Goal: Task Accomplishment & Management: Complete application form

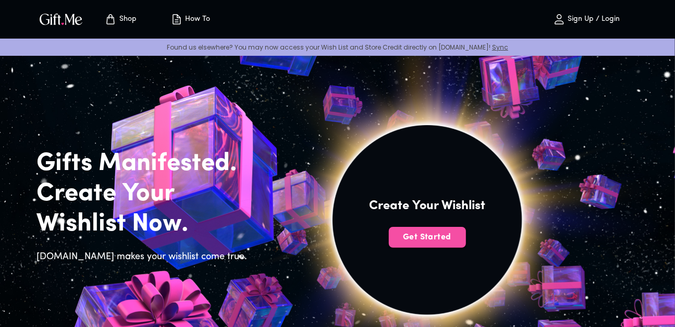
click at [426, 237] on span "Get Started" at bounding box center [427, 236] width 77 height 11
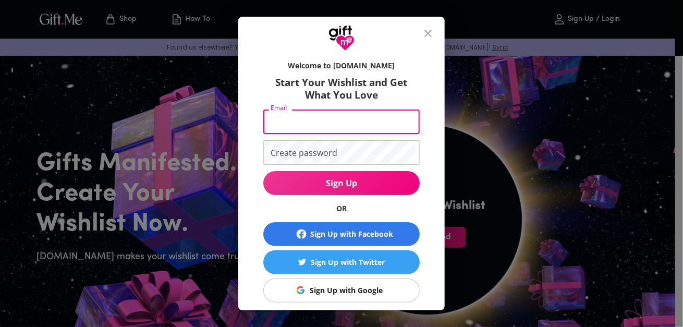
click at [300, 119] on input "Email" at bounding box center [339, 121] width 152 height 24
type input "macalisangjane2@gmail.com"
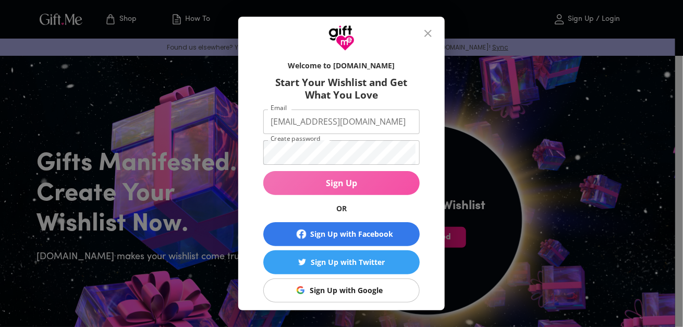
click at [348, 183] on span "Sign Up" at bounding box center [341, 182] width 156 height 11
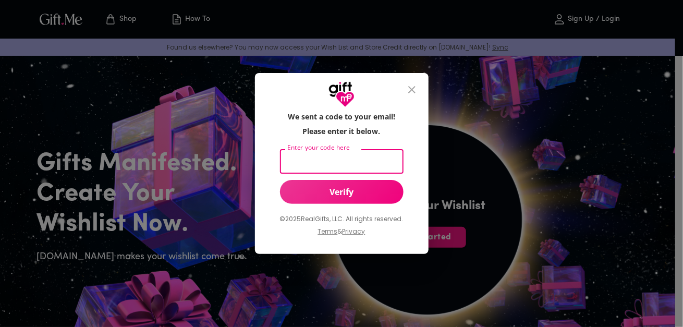
click at [330, 162] on input "Enter your code here" at bounding box center [339, 161] width 119 height 24
type input "503618"
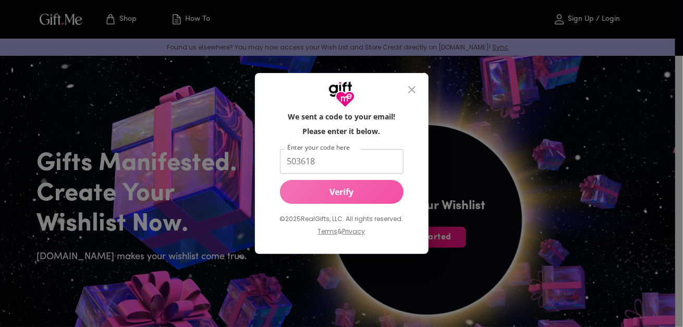
click at [338, 190] on span "Verify" at bounding box center [342, 191] width 124 height 11
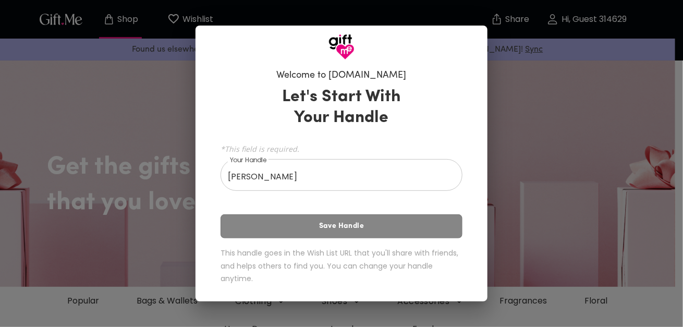
click at [329, 221] on div "Let's Start With Your Handle *This field is required. Your Handle [PERSON_NAME]…" at bounding box center [341, 187] width 242 height 211
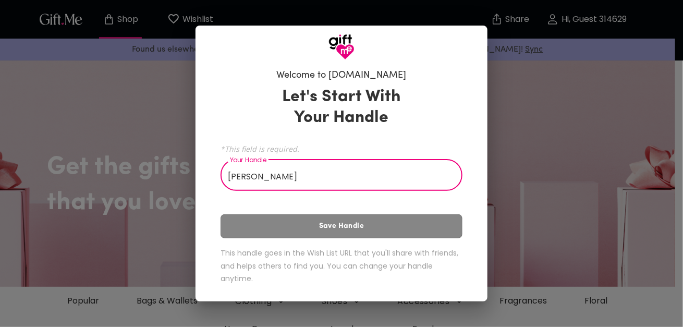
click at [290, 171] on input "[PERSON_NAME]" at bounding box center [335, 176] width 230 height 29
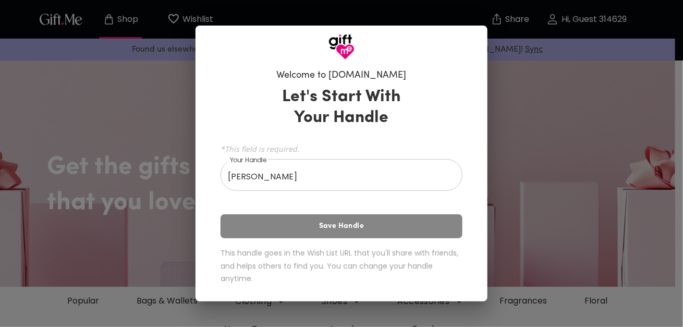
click at [314, 224] on div "Let's Start With Your Handle *This field is required. Your Handle [PERSON_NAME]…" at bounding box center [341, 187] width 242 height 211
click at [348, 228] on div "Let's Start With Your Handle *This field is required. Your Handle [PERSON_NAME]…" at bounding box center [341, 187] width 242 height 211
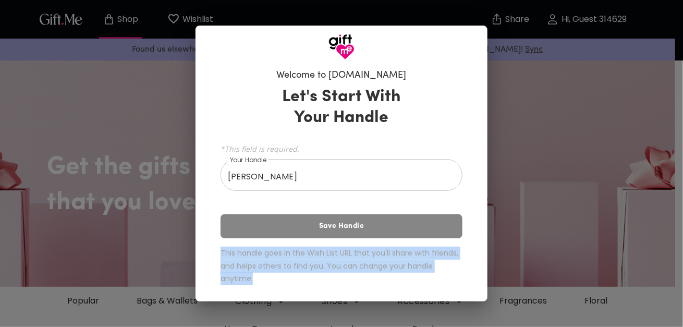
click at [348, 228] on div "Let's Start With Your Handle *This field is required. Your Handle [PERSON_NAME]…" at bounding box center [341, 187] width 242 height 211
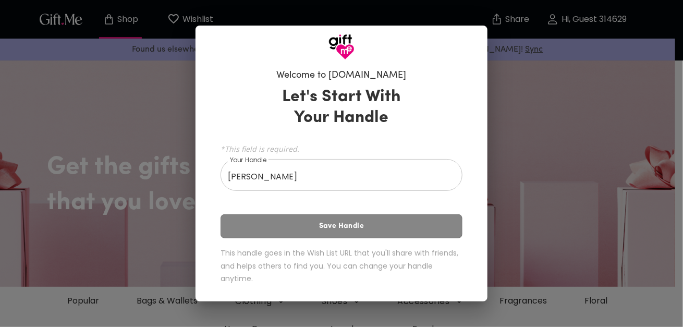
click at [348, 228] on div "Let's Start With Your Handle *This field is required. Your Handle [PERSON_NAME]…" at bounding box center [341, 187] width 242 height 211
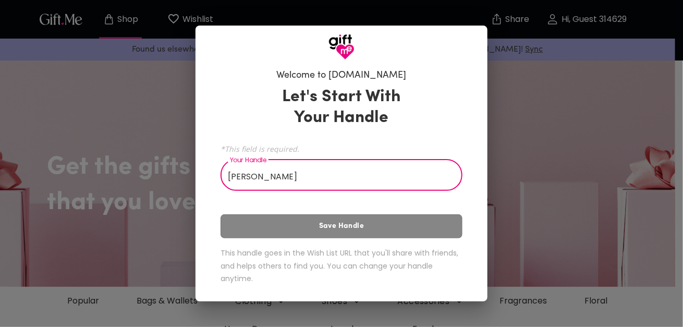
click at [255, 176] on input "[PERSON_NAME]" at bounding box center [335, 176] width 230 height 29
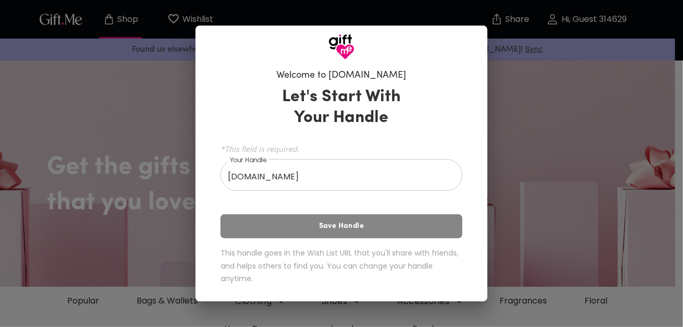
click at [307, 224] on div "Let's Start With Your Handle *This field is required. Your Handle [DOMAIN_NAME]…" at bounding box center [341, 187] width 242 height 211
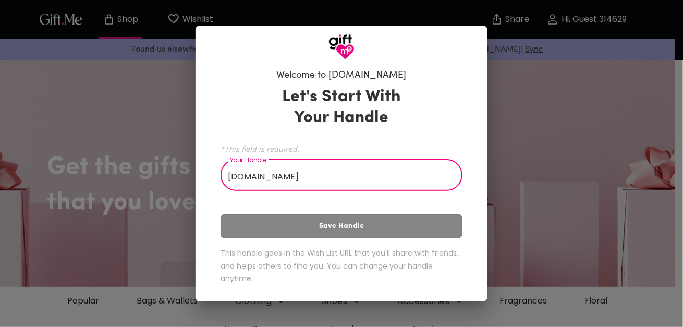
click at [273, 171] on input "[DOMAIN_NAME]" at bounding box center [335, 176] width 230 height 29
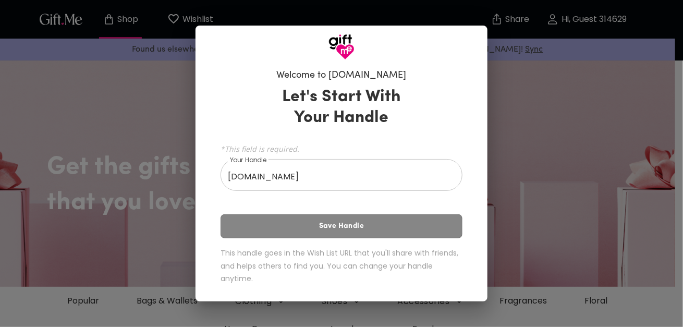
click at [581, 180] on div "Welcome to [DOMAIN_NAME] Let's Start With Your Handle *This field is required. …" at bounding box center [341, 163] width 683 height 327
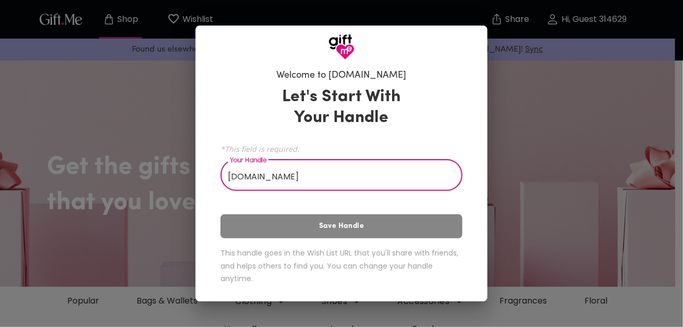
click at [296, 179] on input "[DOMAIN_NAME]" at bounding box center [335, 176] width 230 height 29
type input "J"
type input "1"
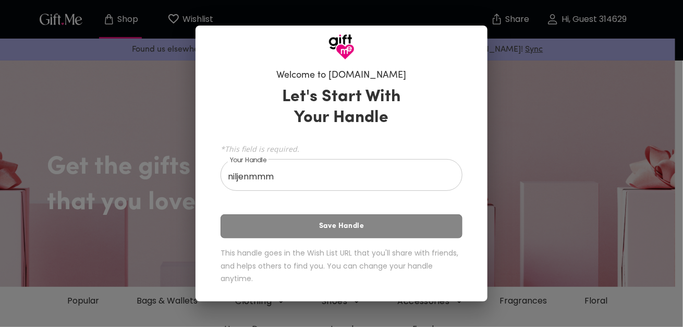
click at [340, 227] on div "Let's Start With Your Handle *This field is required. Your Handle niljenmmm You…" at bounding box center [341, 187] width 242 height 211
click at [515, 156] on div "Welcome to [DOMAIN_NAME] Let's Start With Your Handle *This field is required. …" at bounding box center [341, 163] width 683 height 327
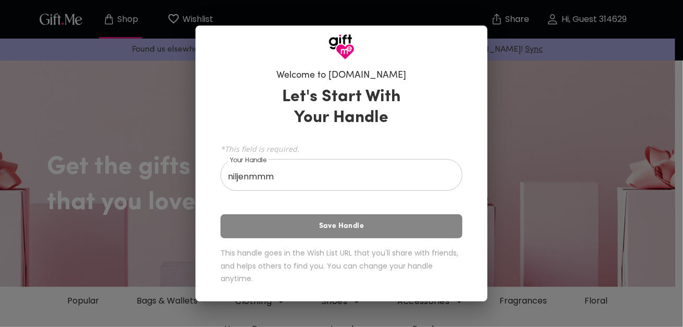
click at [347, 13] on div "Welcome to [DOMAIN_NAME] Let's Start With Your Handle *This field is required. …" at bounding box center [341, 163] width 683 height 327
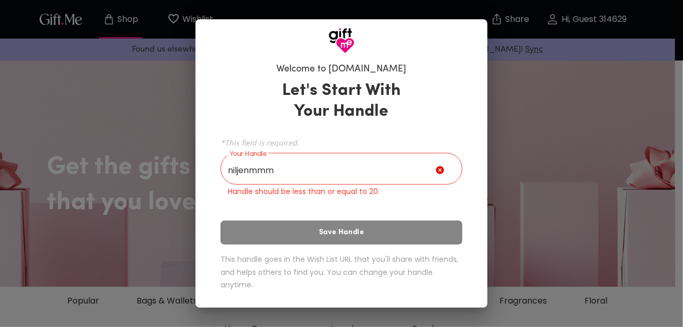
click at [441, 167] on icon at bounding box center [440, 170] width 8 height 8
click at [398, 167] on input "niljenmmm" at bounding box center [327, 169] width 215 height 29
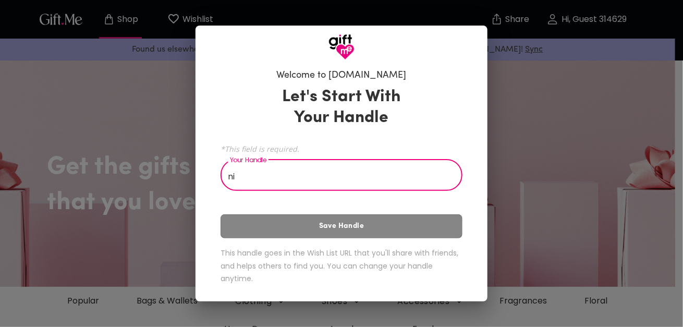
type input "n"
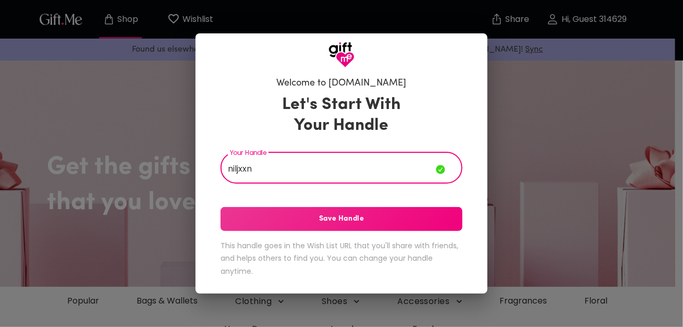
type input "niljxxn"
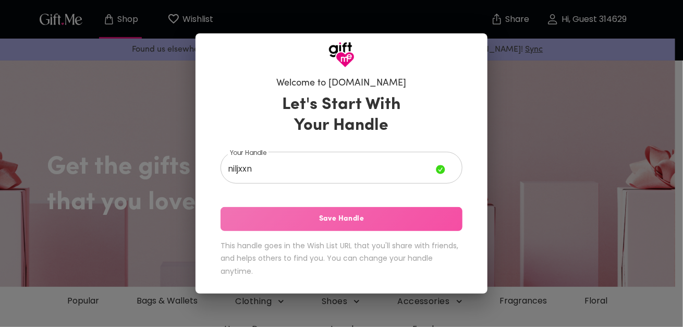
click at [382, 219] on span "Save Handle" at bounding box center [341, 218] width 242 height 11
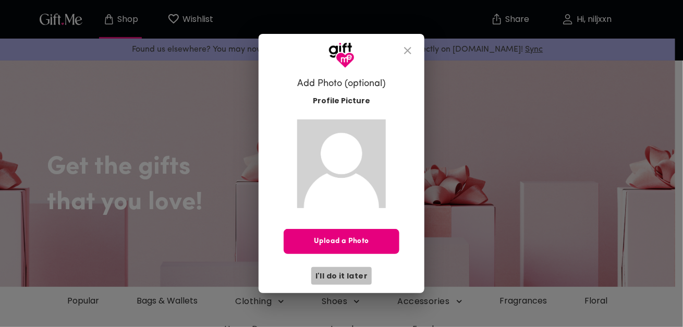
click at [348, 269] on button "I'll do it later" at bounding box center [341, 276] width 60 height 18
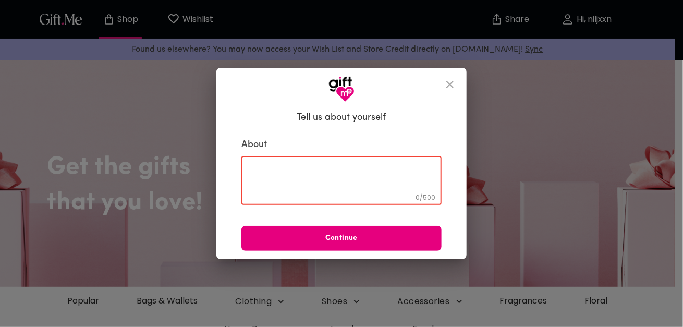
click at [332, 186] on textarea at bounding box center [342, 181] width 186 height 30
type textarea "i"
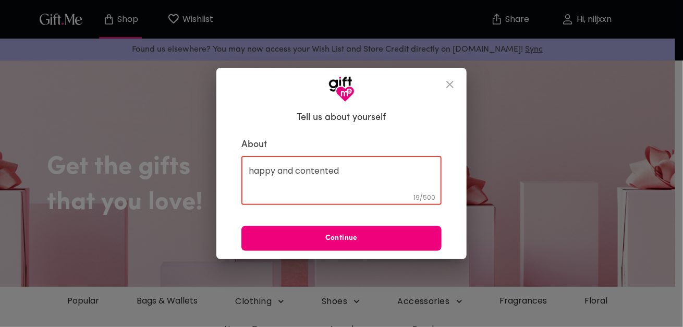
type textarea "happy and contented"
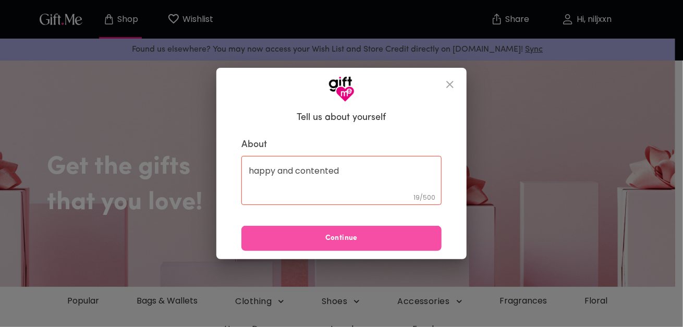
click at [342, 237] on span "Continue" at bounding box center [341, 237] width 200 height 11
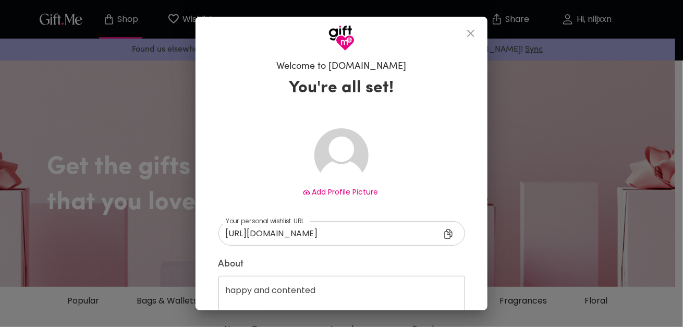
scroll to position [68, 0]
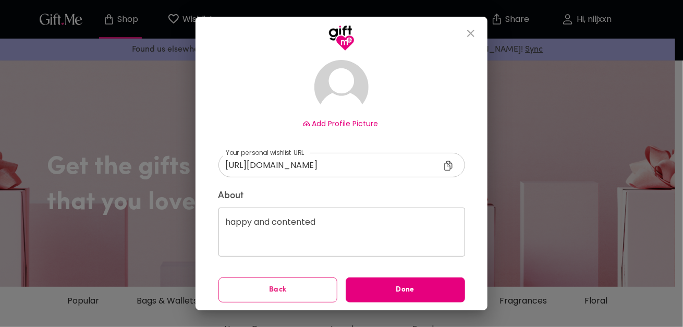
click at [345, 120] on span "Add Profile Picture" at bounding box center [345, 123] width 66 height 10
